Goal: Entertainment & Leisure: Consume media (video, audio)

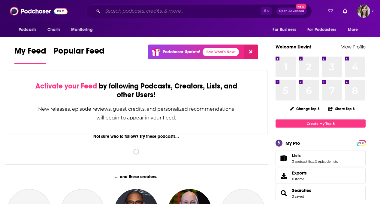
click at [147, 7] on input "Search podcasts, credits, & more..." at bounding box center [182, 11] width 158 height 10
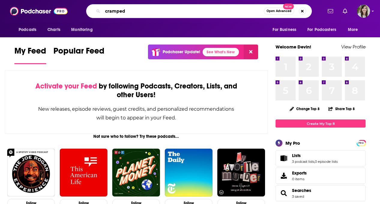
type input "cramped"
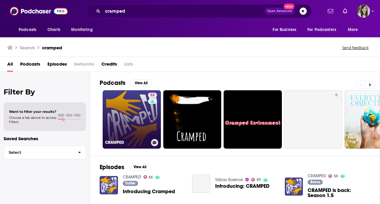
click at [118, 117] on link "53 CRAMPED" at bounding box center [132, 119] width 58 height 58
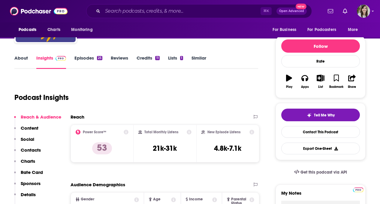
scroll to position [60, 0]
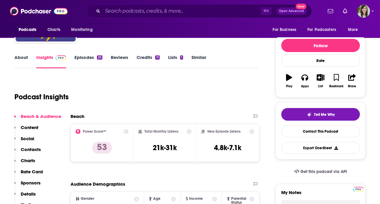
click at [81, 60] on link "Episodes 25" at bounding box center [88, 61] width 28 height 14
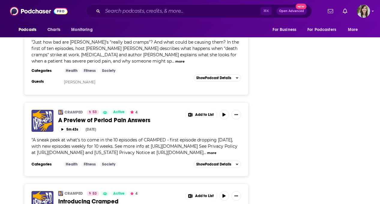
scroll to position [2252, 0]
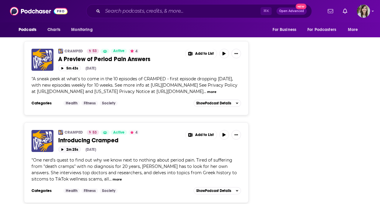
click at [71, 146] on button "2m 25s" at bounding box center [69, 149] width 23 height 6
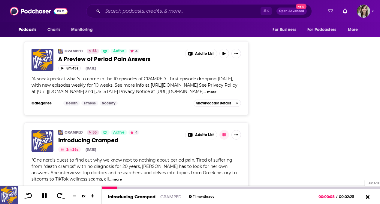
click at [362, 188] on div "00:02:16 Introducing Cramped CRAMPED [DATE] 00:00:08 / 00:02:25" at bounding box center [241, 195] width 278 height 18
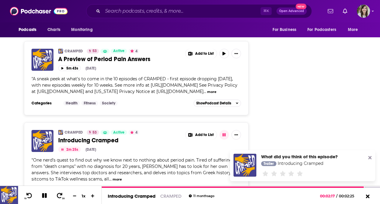
click at [370, 157] on icon at bounding box center [370, 157] width 3 height 3
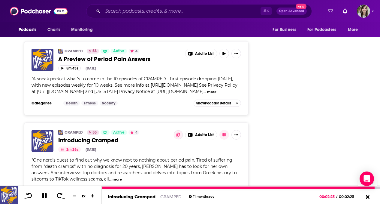
click at [355, 187] on div at bounding box center [239, 187] width 274 height 2
click at [346, 187] on div at bounding box center [229, 187] width 255 height 2
click at [337, 188] on div at bounding box center [225, 187] width 246 height 2
click at [107, 187] on div at bounding box center [234, 187] width 264 height 2
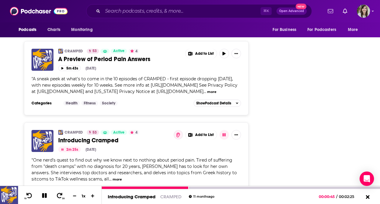
click at [45, 196] on icon at bounding box center [44, 195] width 5 height 5
click at [43, 193] on icon at bounding box center [45, 195] width 8 height 6
click at [43, 193] on icon at bounding box center [44, 195] width 5 height 5
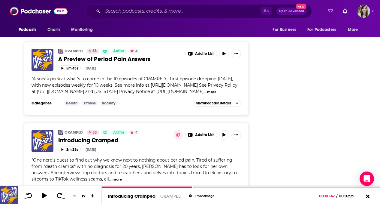
click at [222, 12] on input "Search podcasts, credits, & more..." at bounding box center [182, 11] width 158 height 10
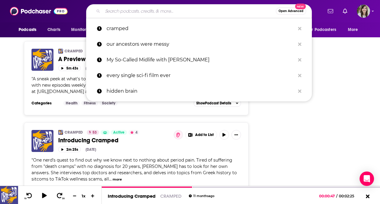
paste input "inconceivable truth"
type input "inconceivable truth"
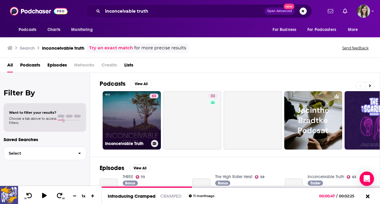
click at [131, 129] on link "63 Inconceivable Truth" at bounding box center [132, 120] width 58 height 58
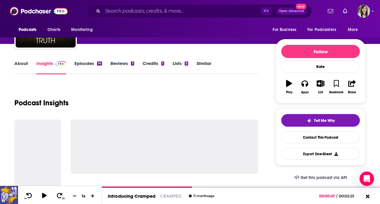
scroll to position [64, 0]
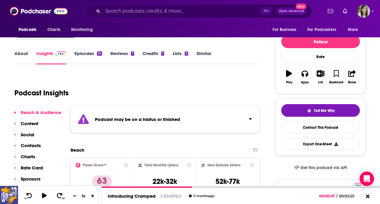
click at [92, 57] on link "Episodes 14" at bounding box center [88, 57] width 28 height 14
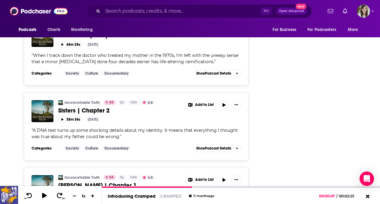
scroll to position [1072, 0]
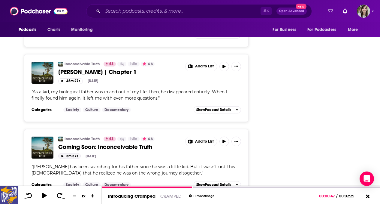
click at [67, 155] on button "3m 37s" at bounding box center [69, 156] width 23 height 6
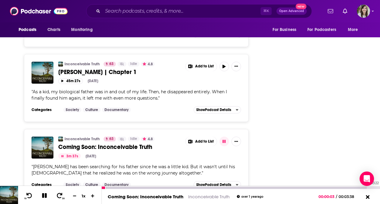
click at [360, 188] on div at bounding box center [234, 187] width 265 height 2
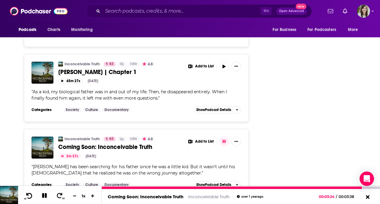
click at [27, 195] on icon at bounding box center [30, 195] width 8 height 6
click at [28, 195] on icon at bounding box center [29, 195] width 6 height 6
click at [45, 193] on icon at bounding box center [44, 195] width 5 height 5
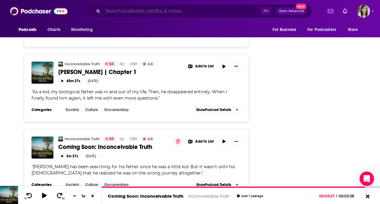
click at [153, 15] on input "Search podcasts, credits, & more..." at bounding box center [182, 11] width 158 height 10
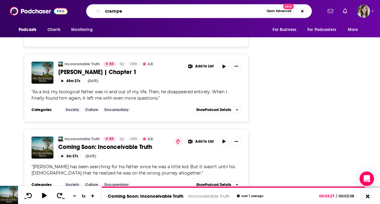
type input "cramped"
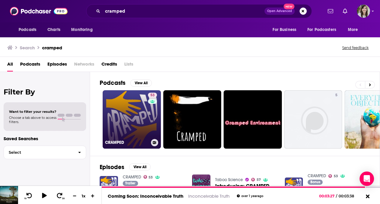
click at [131, 106] on link "53 CRAMPED" at bounding box center [132, 119] width 58 height 58
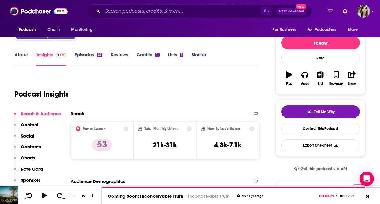
scroll to position [68, 0]
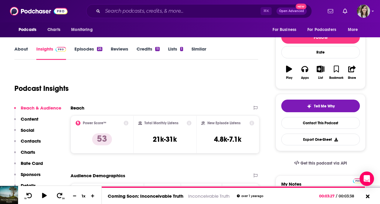
click at [81, 50] on link "Episodes 25" at bounding box center [88, 53] width 28 height 14
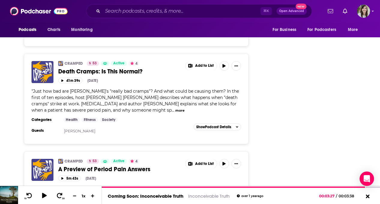
scroll to position [2252, 0]
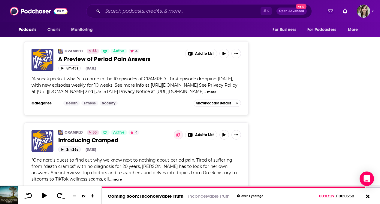
click at [75, 146] on button "2m 25s" at bounding box center [69, 149] width 23 height 6
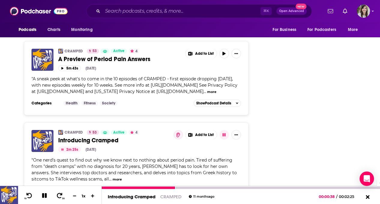
click at [374, 187] on div at bounding box center [241, 187] width 278 height 2
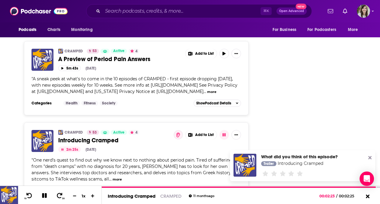
click at [369, 158] on icon at bounding box center [370, 157] width 3 height 3
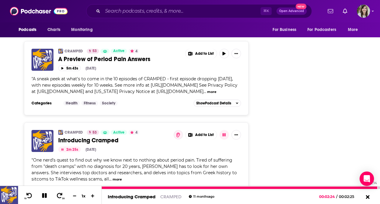
click at [358, 187] on div at bounding box center [240, 187] width 276 height 2
click at [350, 188] on div at bounding box center [232, 187] width 260 height 2
click at [343, 187] on div at bounding box center [227, 187] width 251 height 2
click at [336, 188] on div at bounding box center [223, 187] width 242 height 2
click at [46, 196] on icon at bounding box center [44, 195] width 7 height 7
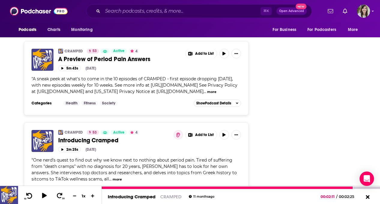
click at [26, 195] on icon at bounding box center [30, 195] width 8 height 6
click at [45, 196] on icon at bounding box center [44, 195] width 5 height 6
click at [60, 194] on icon at bounding box center [60, 195] width 8 height 6
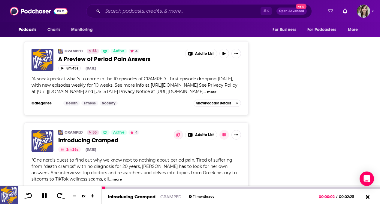
click at [38, 195] on div "10 30 1 x" at bounding box center [60, 195] width 84 height 18
click at [30, 195] on icon at bounding box center [30, 195] width 8 height 6
click at [362, 186] on div at bounding box center [241, 187] width 278 height 2
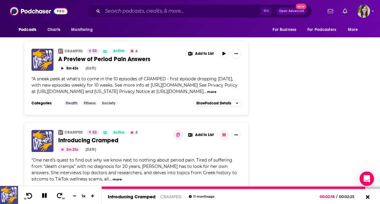
click at [32, 196] on icon at bounding box center [30, 195] width 8 height 6
click at [44, 196] on icon at bounding box center [44, 195] width 5 height 5
